Goal: Task Accomplishment & Management: Manage account settings

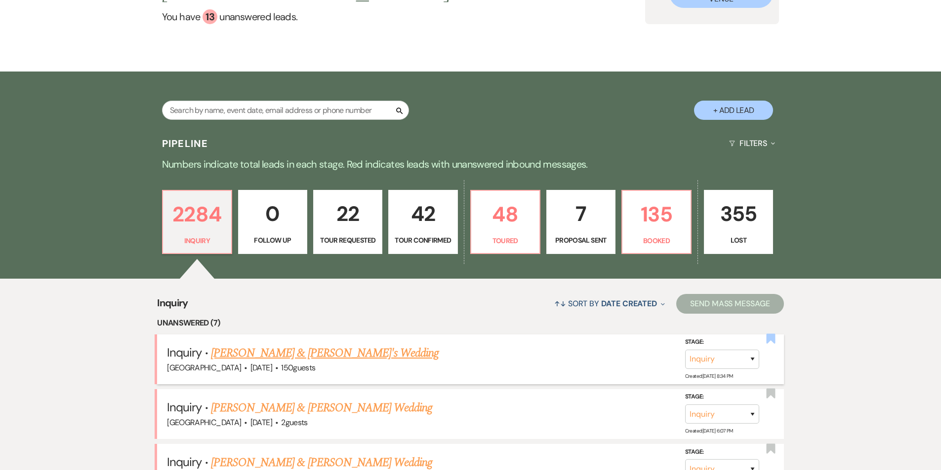
scroll to position [148, 0]
click at [652, 202] on p "135" at bounding box center [656, 214] width 56 height 33
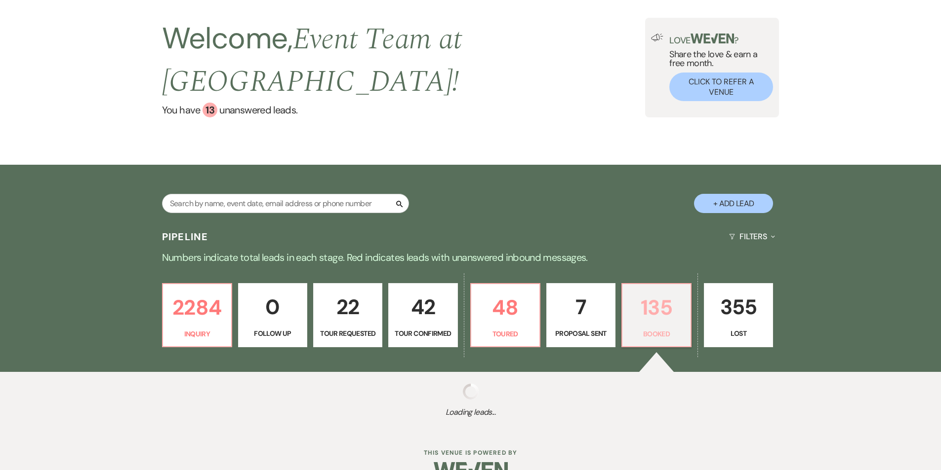
select select "7"
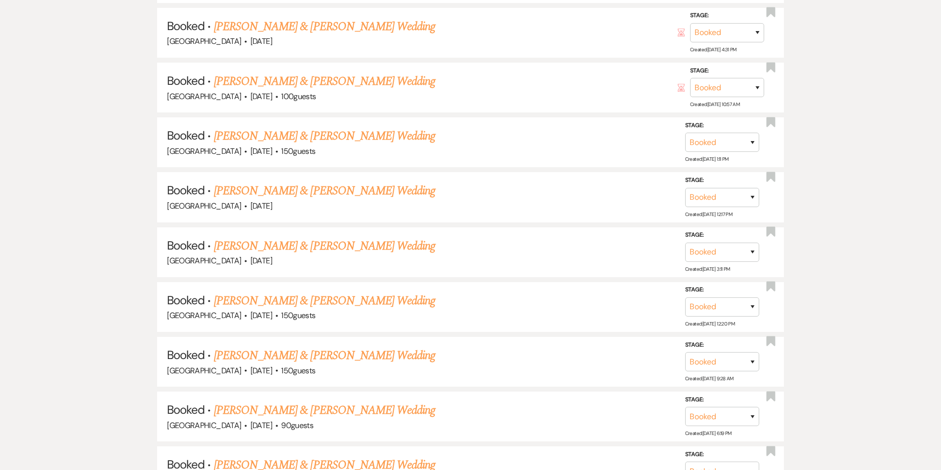
scroll to position [1679, 0]
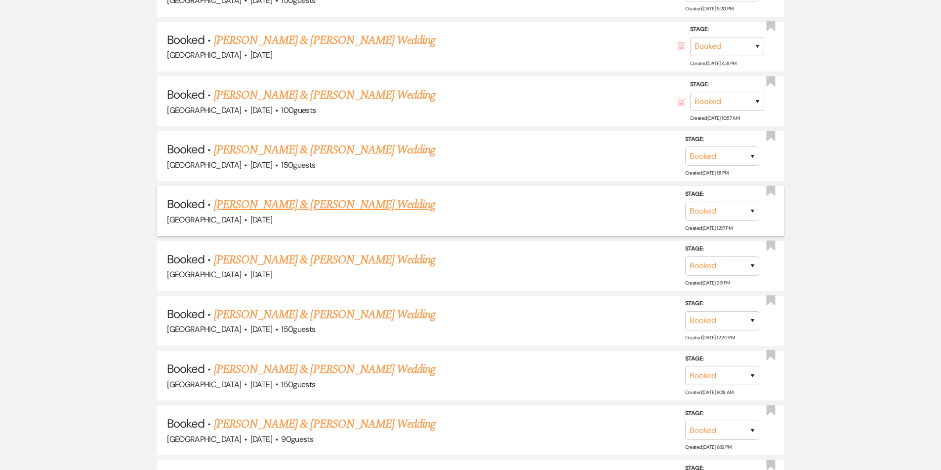
click at [322, 196] on link "[PERSON_NAME] & [PERSON_NAME] Wedding" at bounding box center [324, 205] width 221 height 18
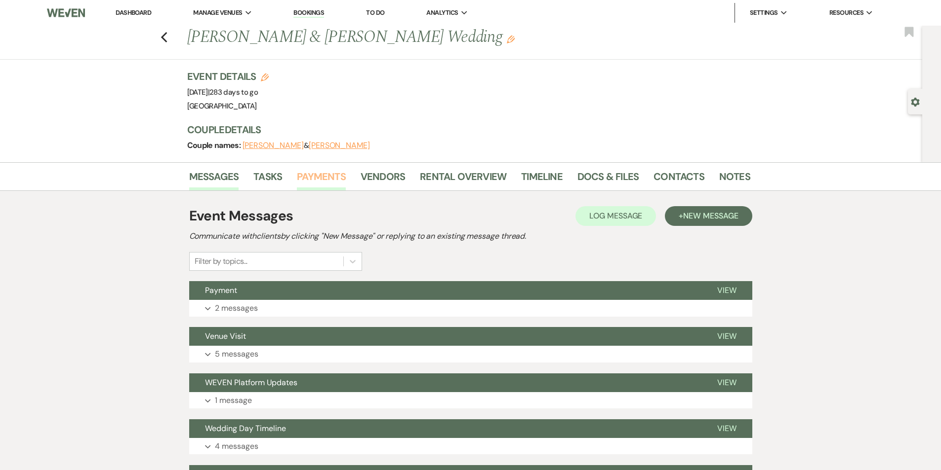
click at [330, 184] on link "Payments" at bounding box center [321, 180] width 49 height 22
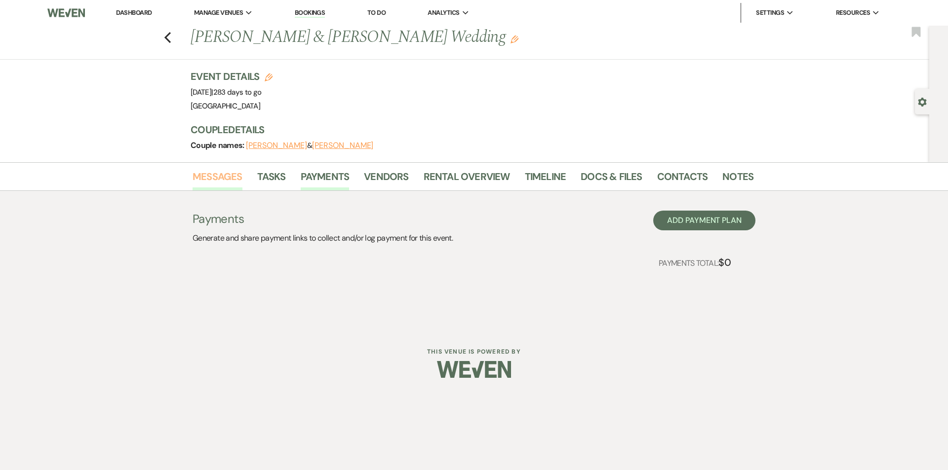
click at [235, 175] on link "Messages" at bounding box center [218, 180] width 50 height 22
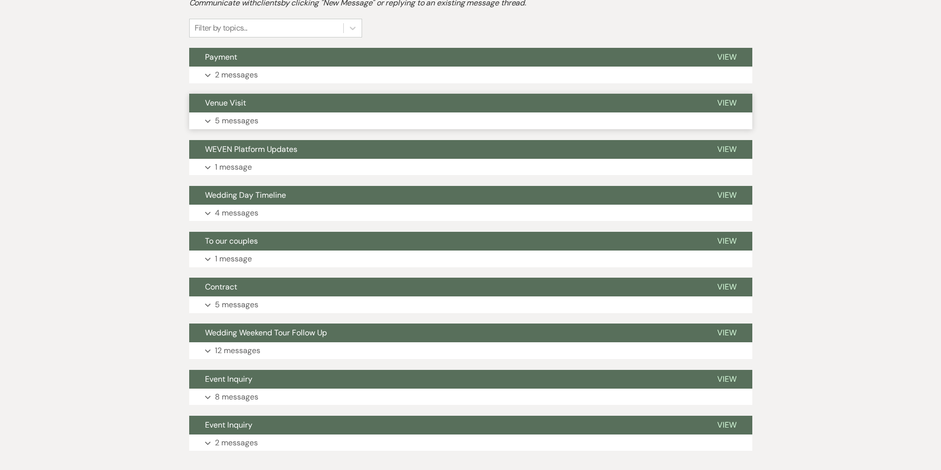
scroll to position [235, 0]
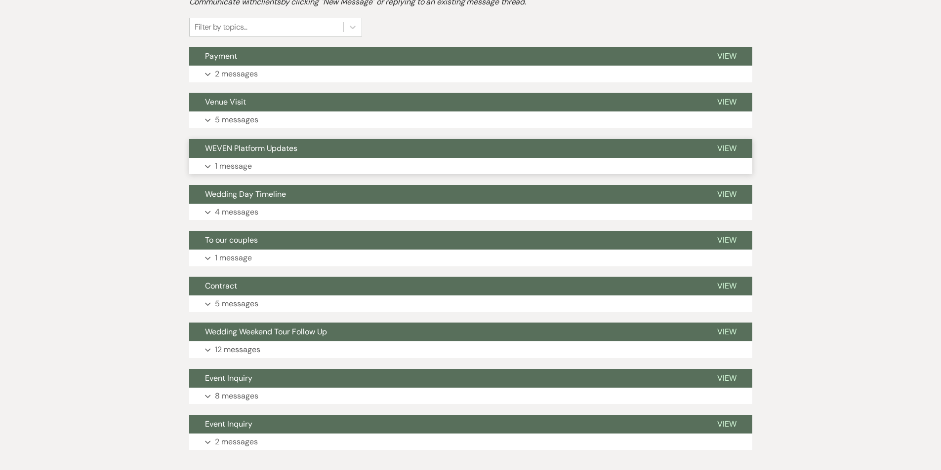
click at [232, 165] on p "1 message" at bounding box center [233, 166] width 37 height 13
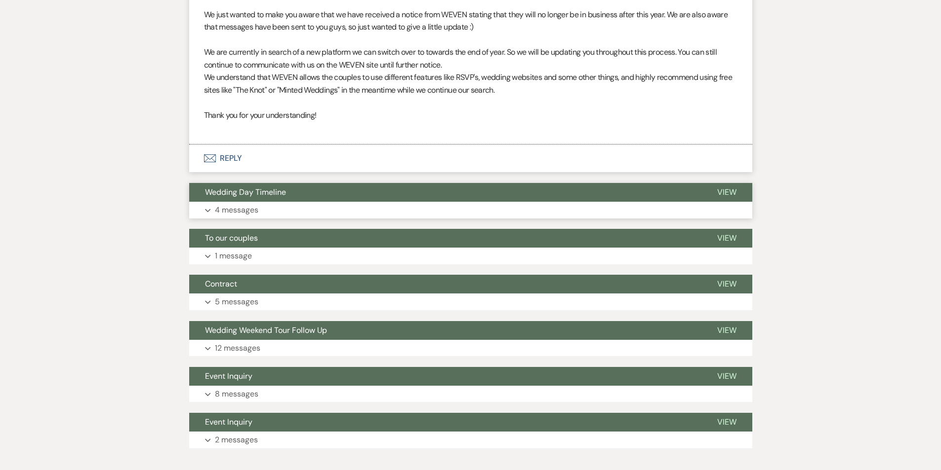
scroll to position [445, 0]
click at [243, 262] on p "1 message" at bounding box center [233, 256] width 37 height 13
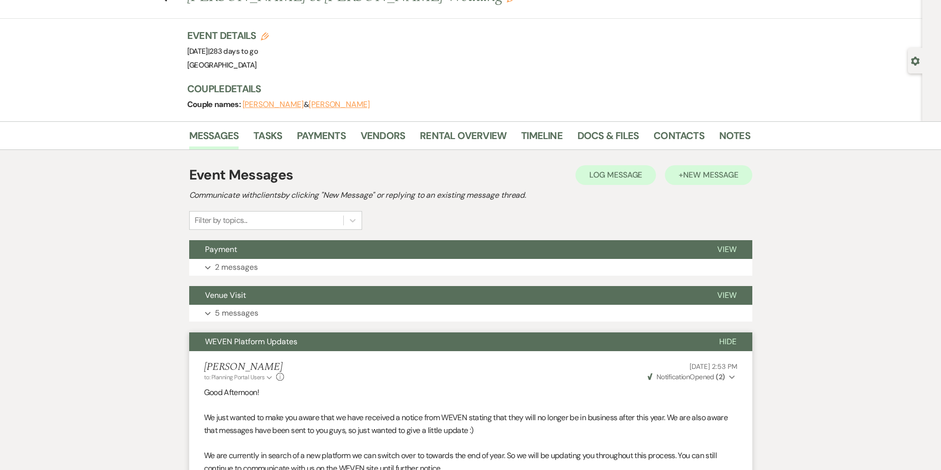
scroll to position [38, 0]
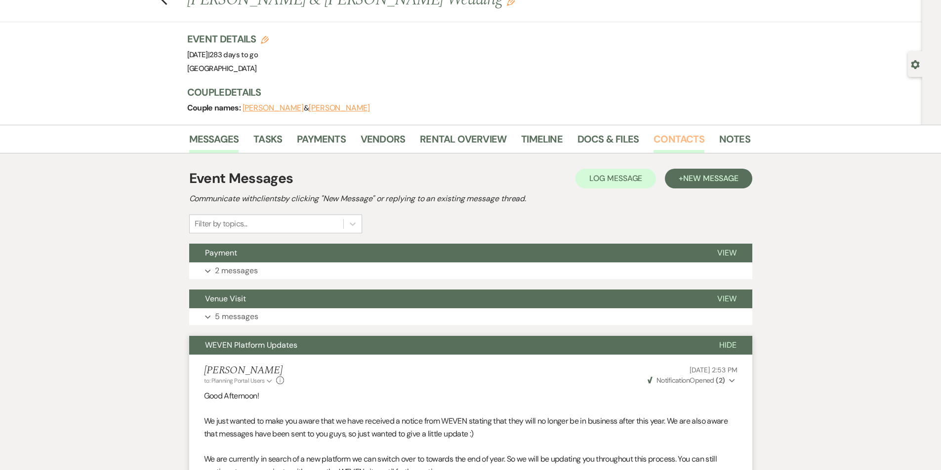
click at [671, 132] on link "Contacts" at bounding box center [678, 142] width 51 height 22
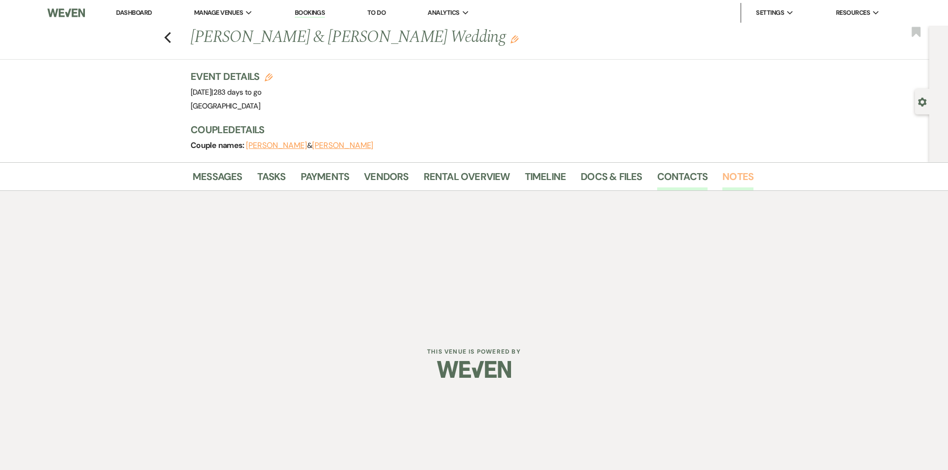
click at [726, 178] on link "Notes" at bounding box center [737, 180] width 31 height 22
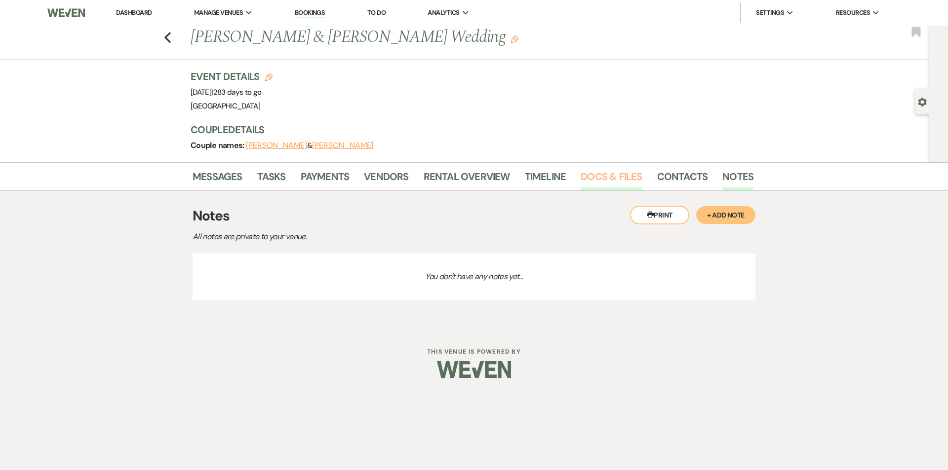
click at [618, 181] on link "Docs & Files" at bounding box center [611, 180] width 61 height 22
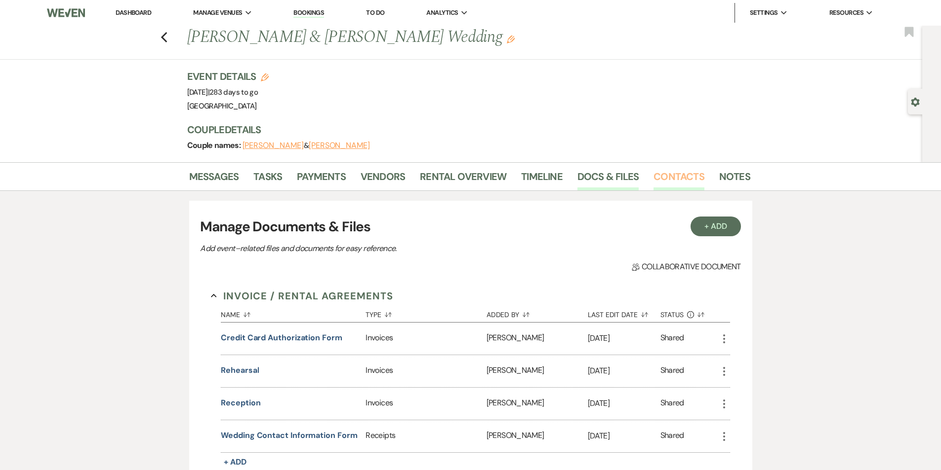
click at [679, 180] on link "Contacts" at bounding box center [678, 180] width 51 height 22
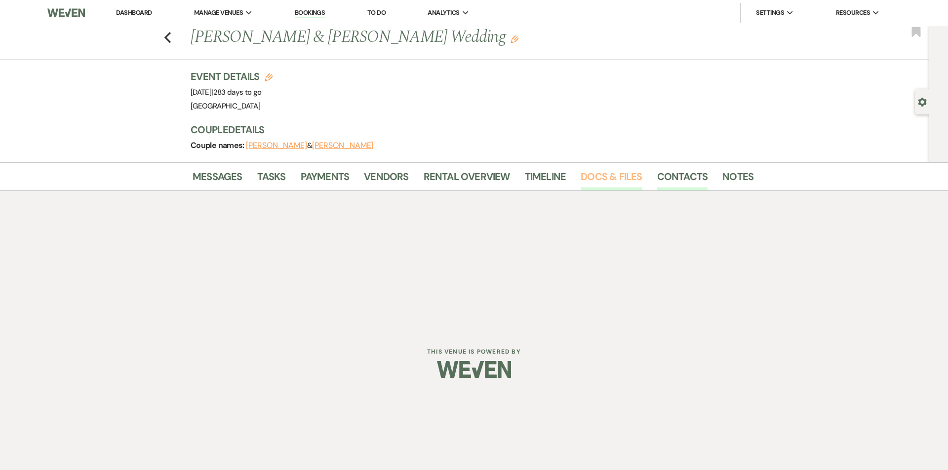
click at [601, 174] on link "Docs & Files" at bounding box center [611, 180] width 61 height 22
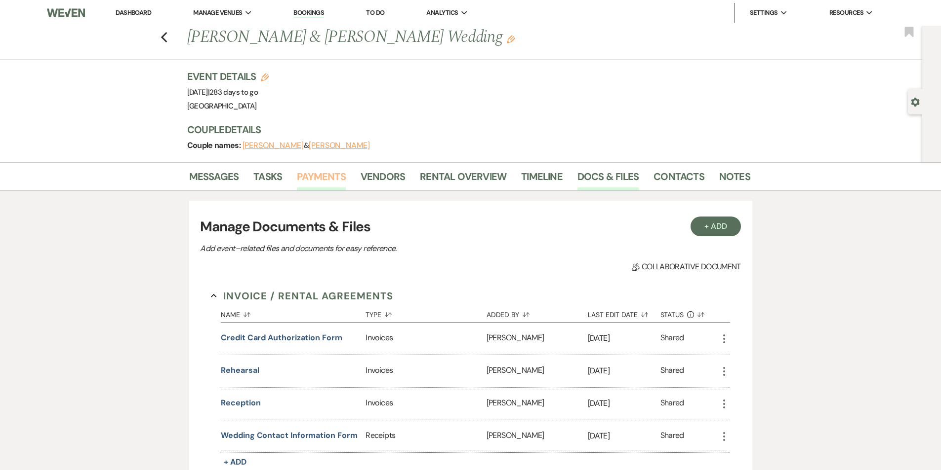
click at [301, 177] on link "Payments" at bounding box center [321, 180] width 49 height 22
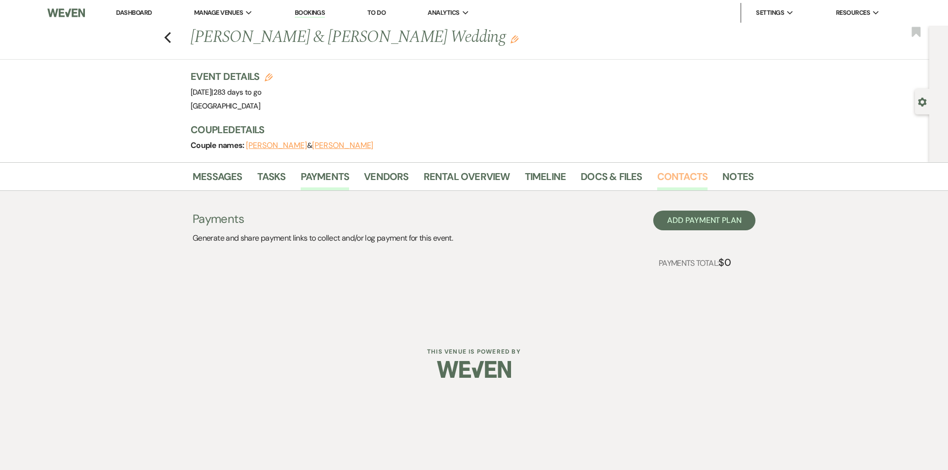
click at [676, 180] on link "Contacts" at bounding box center [682, 180] width 51 height 22
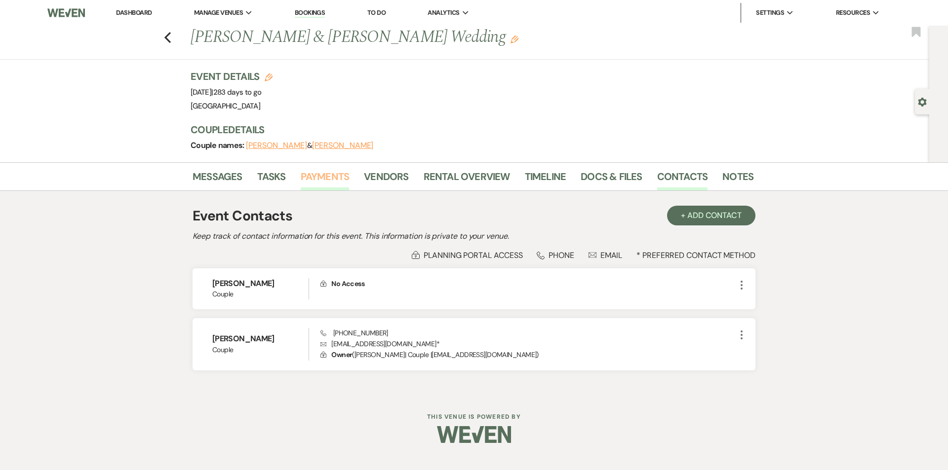
click at [315, 178] on link "Payments" at bounding box center [325, 180] width 49 height 22
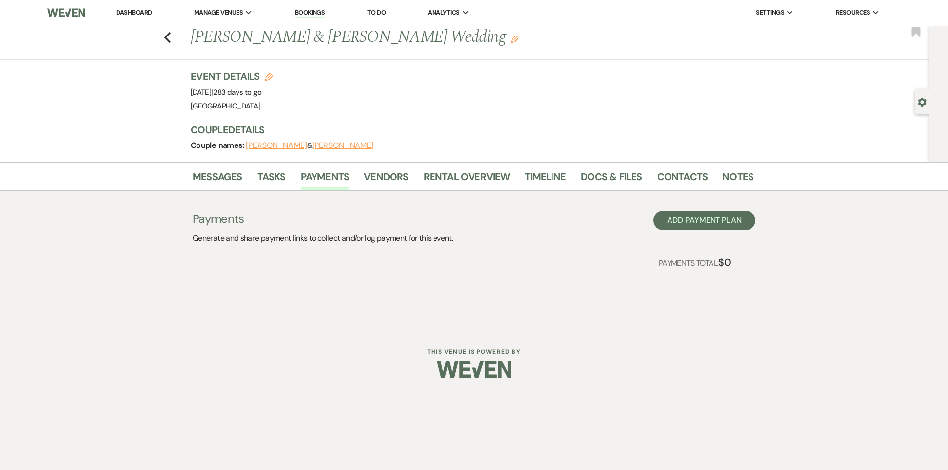
click at [137, 8] on link "Dashboard" at bounding box center [134, 12] width 36 height 8
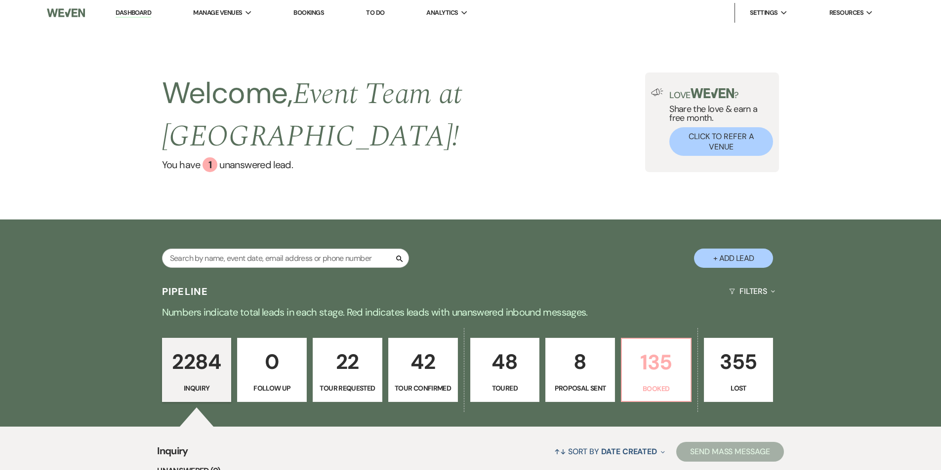
click at [657, 355] on p "135" at bounding box center [655, 362] width 57 height 33
select select "7"
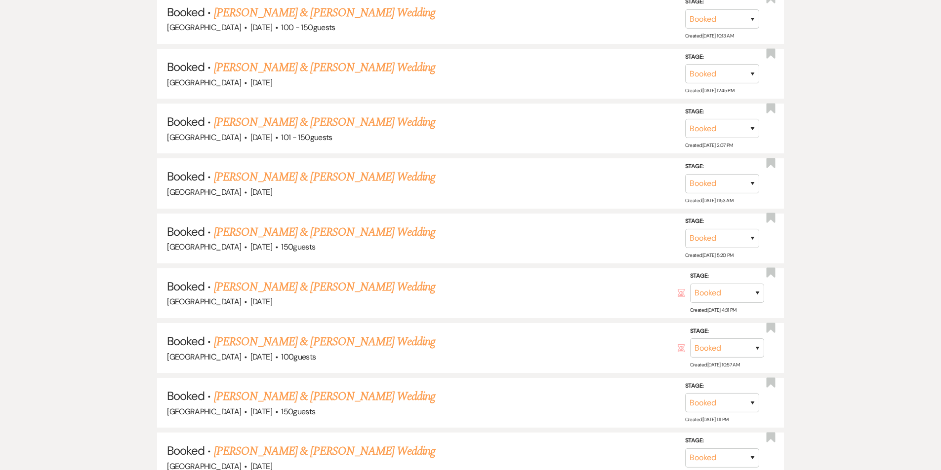
scroll to position [1481, 0]
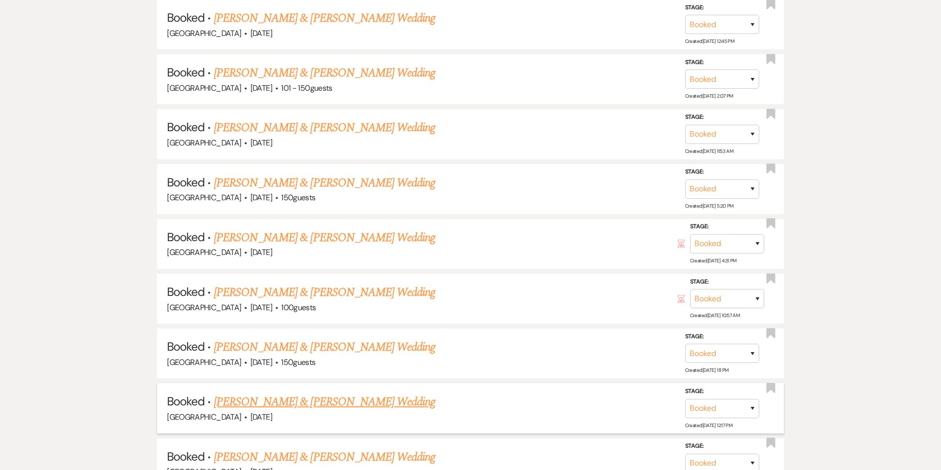
click at [281, 393] on link "[PERSON_NAME] & [PERSON_NAME] Wedding" at bounding box center [324, 402] width 221 height 18
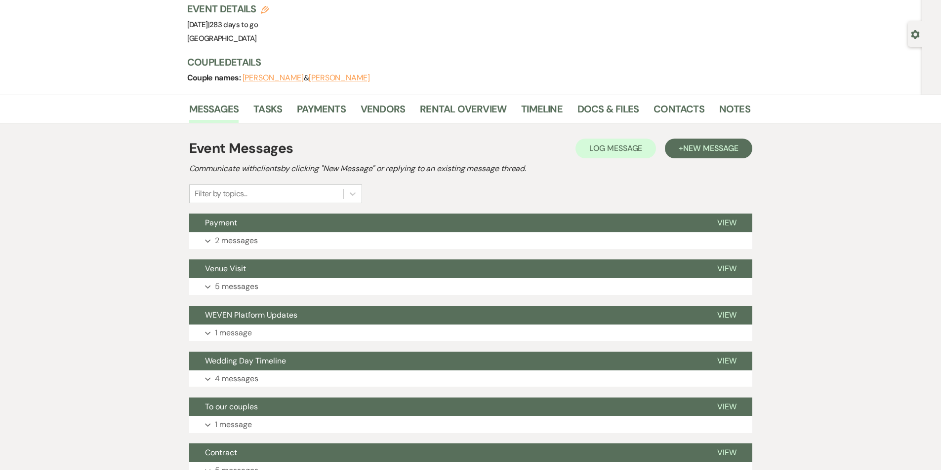
scroll to position [58, 0]
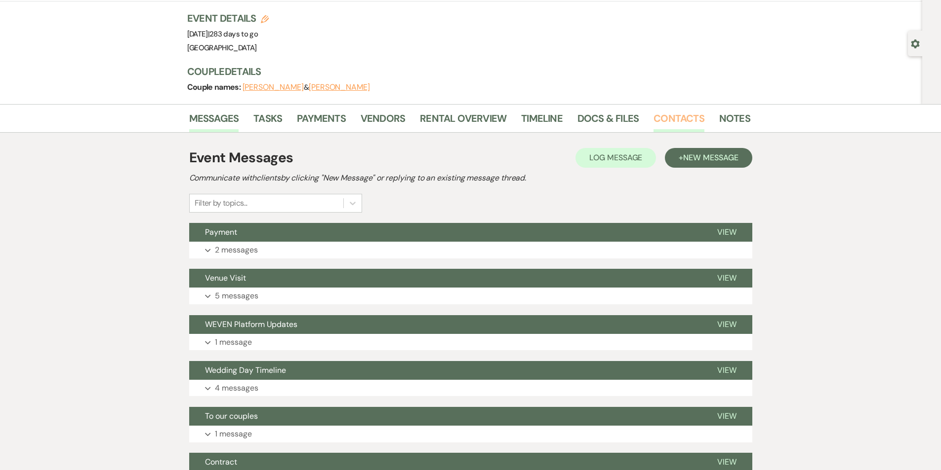
click at [665, 119] on link "Contacts" at bounding box center [678, 122] width 51 height 22
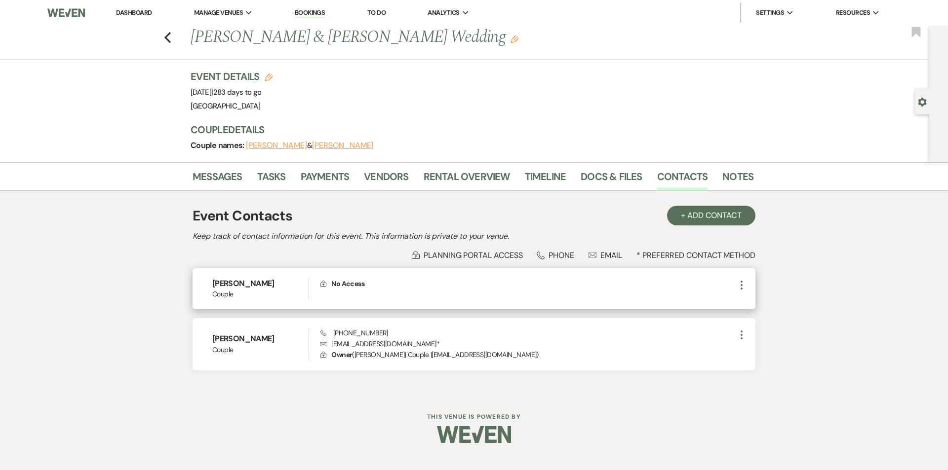
click at [737, 282] on icon "More" at bounding box center [742, 285] width 12 height 12
click at [771, 302] on button "Pencil Edit" at bounding box center [765, 304] width 59 height 17
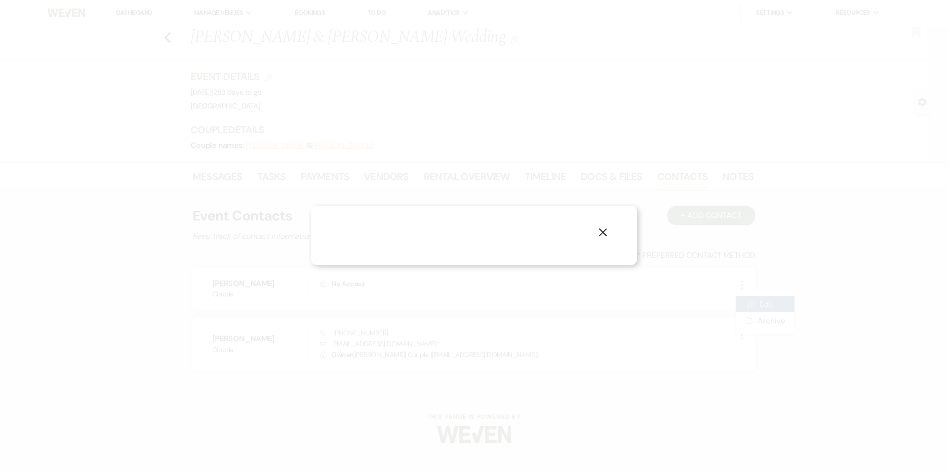
select select "1"
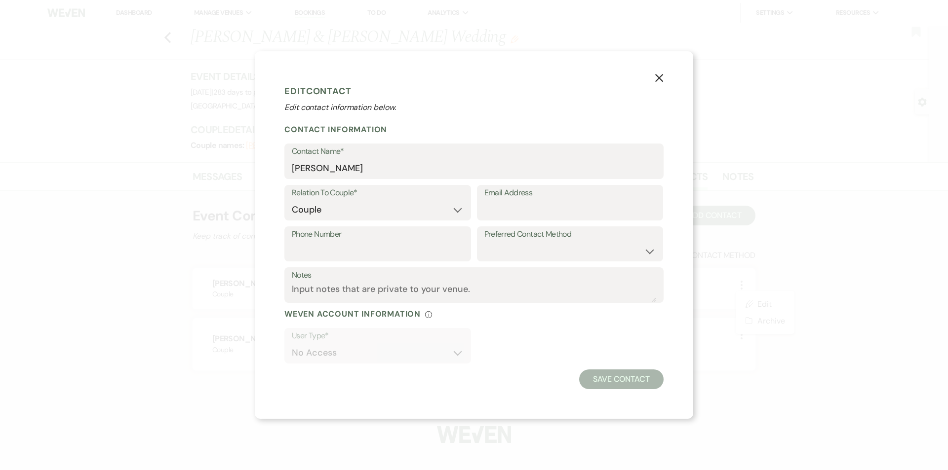
click at [662, 77] on use "button" at bounding box center [659, 78] width 8 height 8
